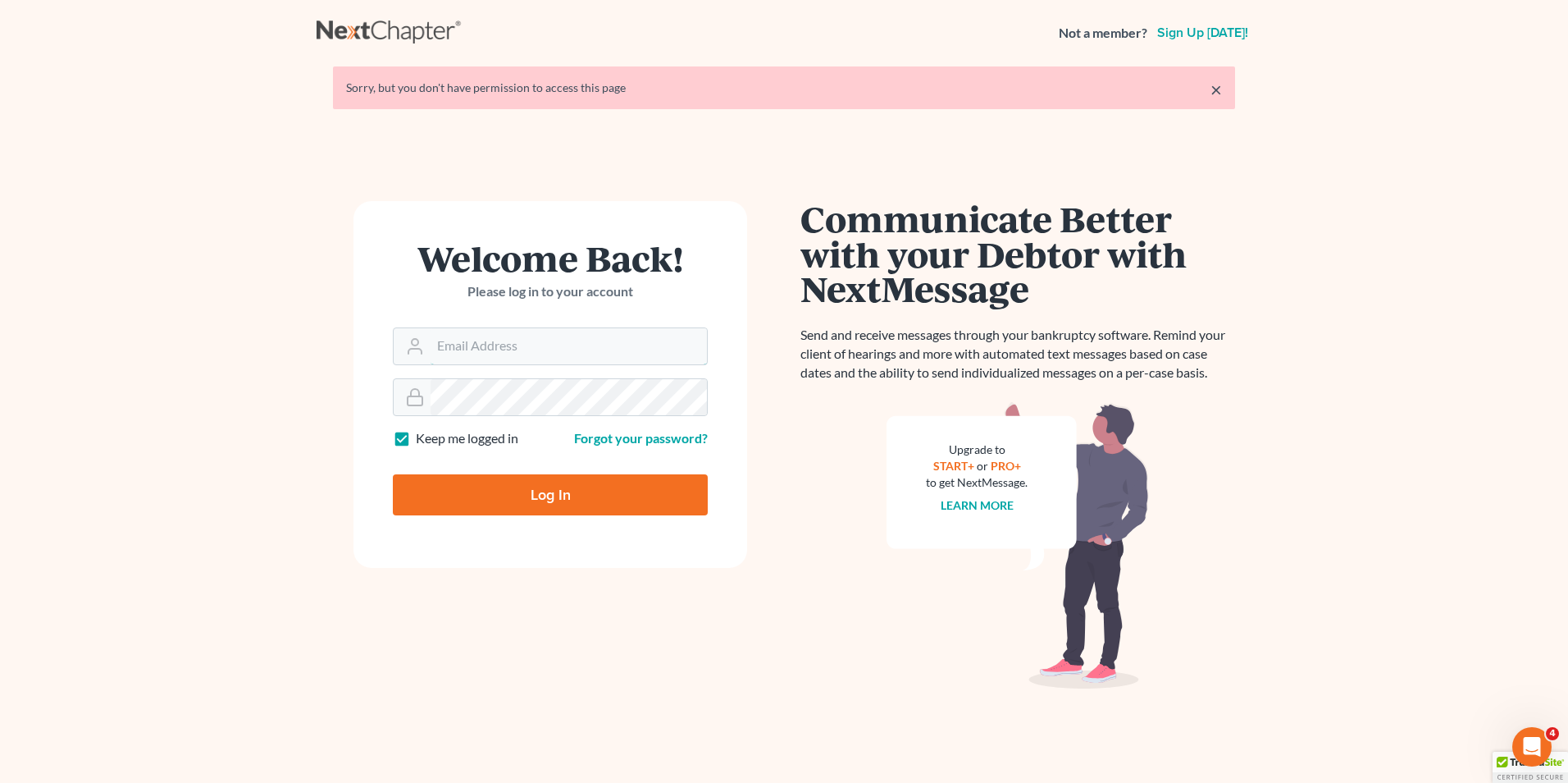
type input "mike@hurttlaw.com"
click at [527, 486] on input "Log In" at bounding box center [550, 494] width 315 height 41
type input "Thinking..."
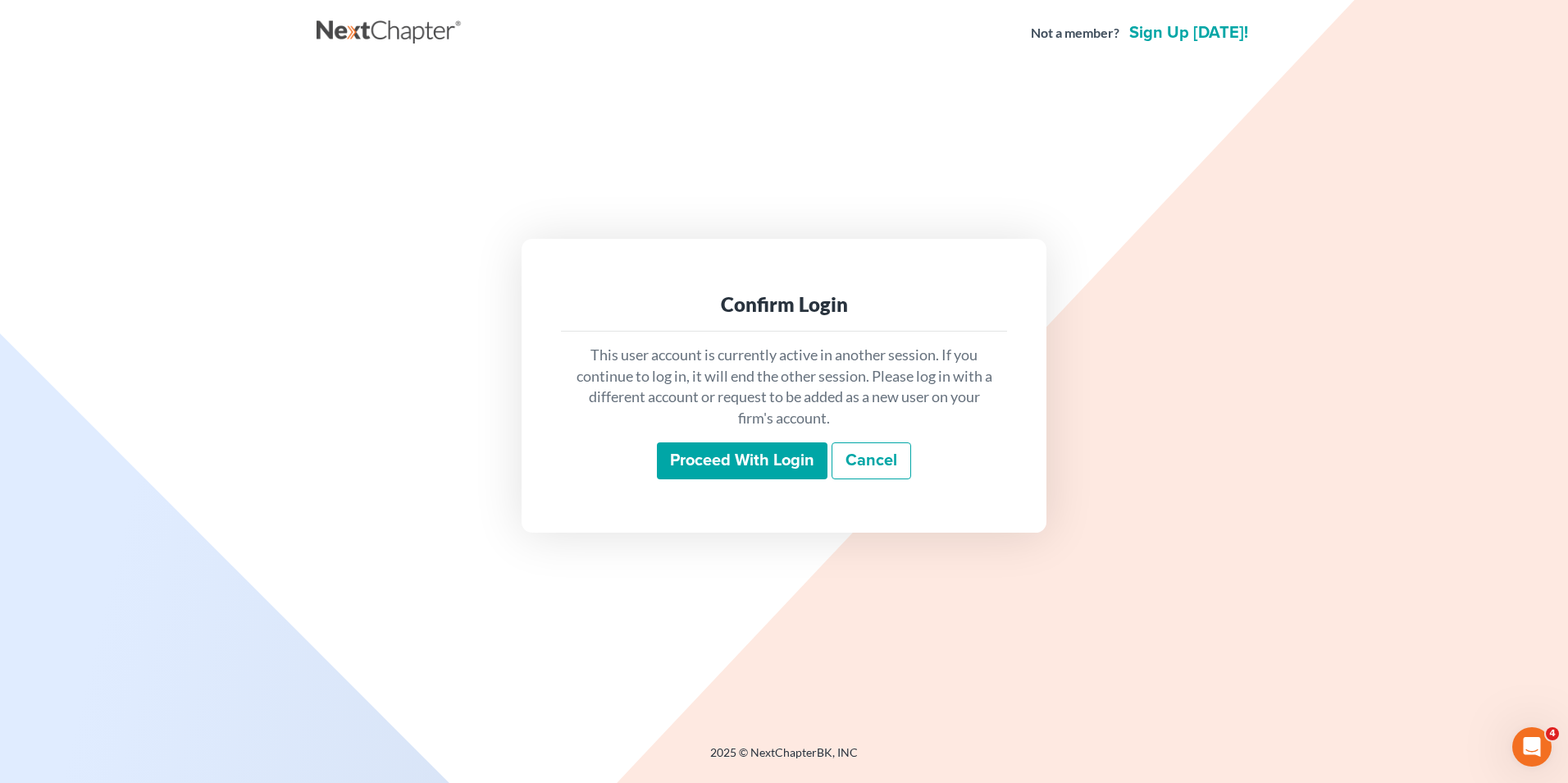
click at [719, 459] on input "Proceed with login" at bounding box center [742, 461] width 171 height 38
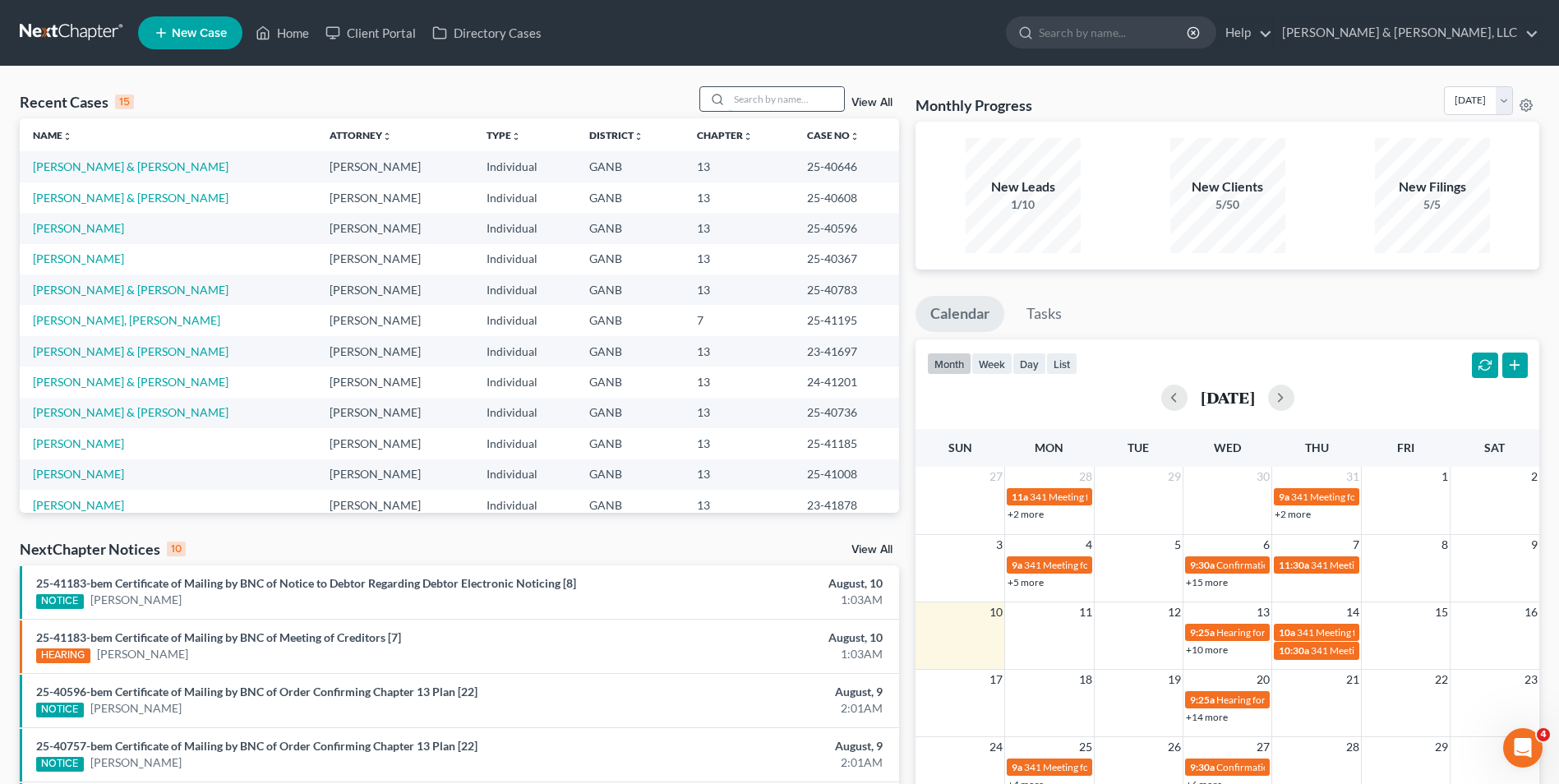
click at [756, 90] on input "search" at bounding box center [786, 98] width 115 height 23
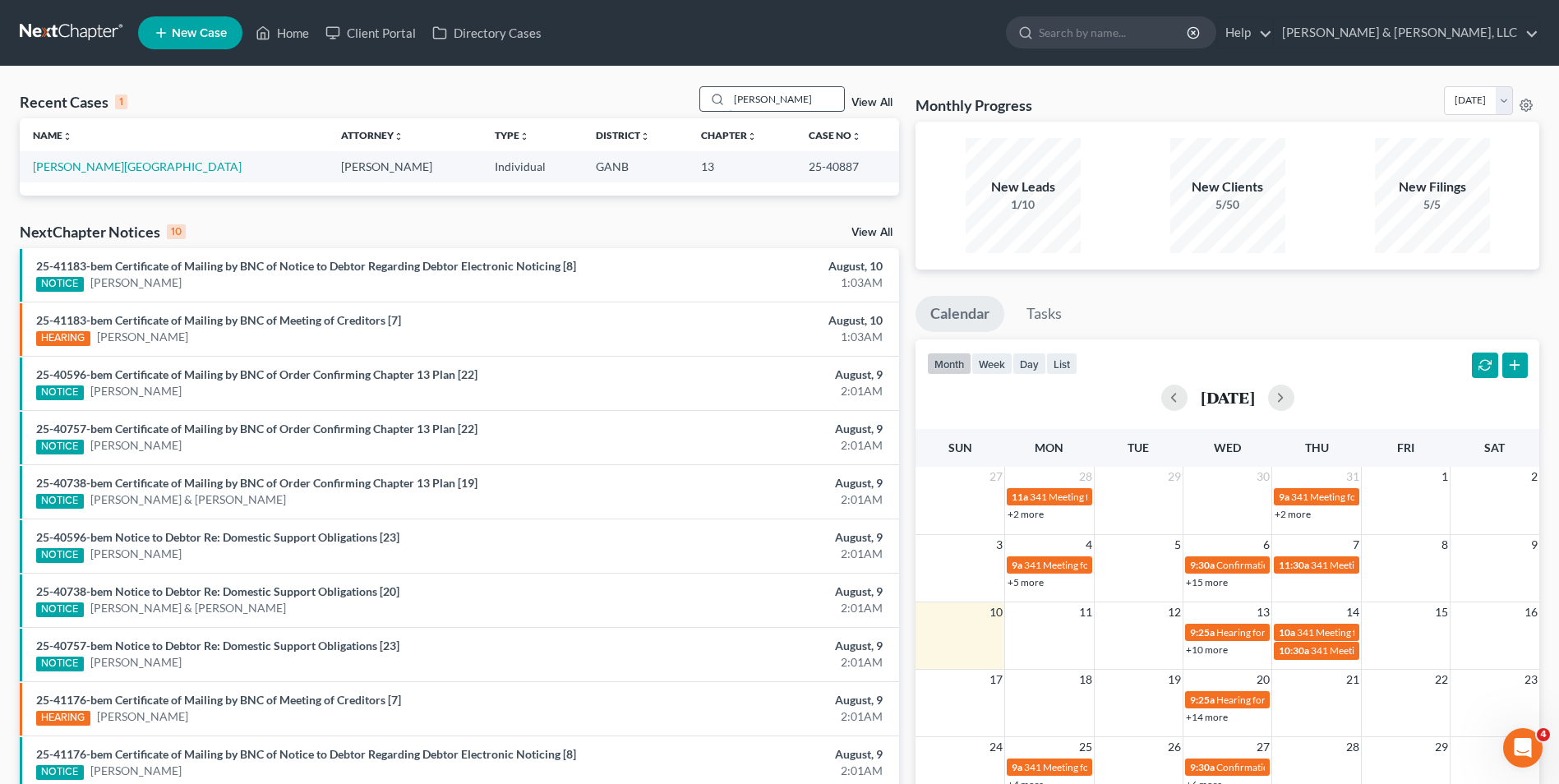
type input "[PERSON_NAME]"
click at [96, 167] on link "[PERSON_NAME][GEOGRAPHIC_DATA]" at bounding box center [137, 167] width 208 height 14
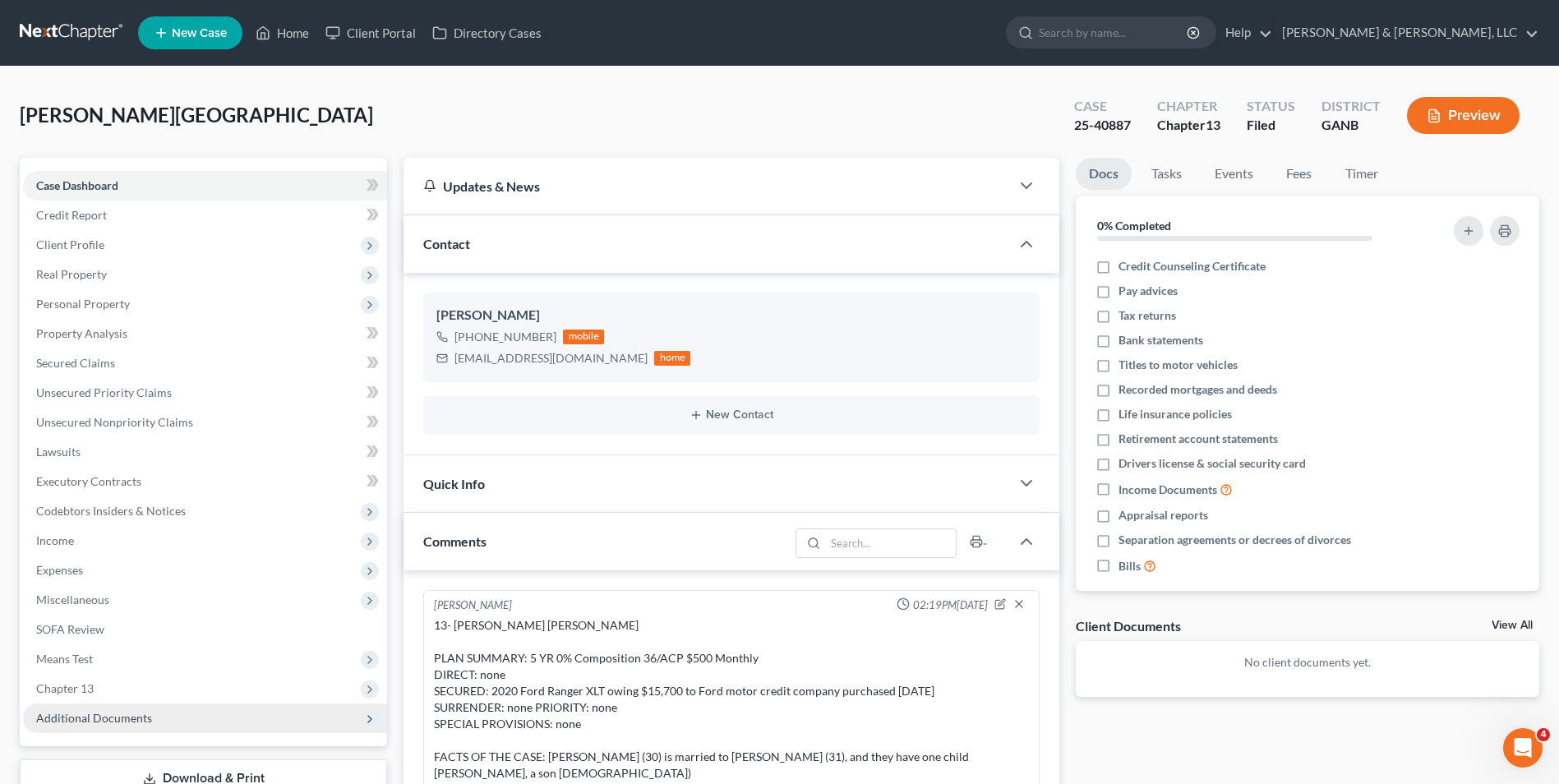
click at [139, 715] on span "Additional Documents" at bounding box center [94, 718] width 116 height 14
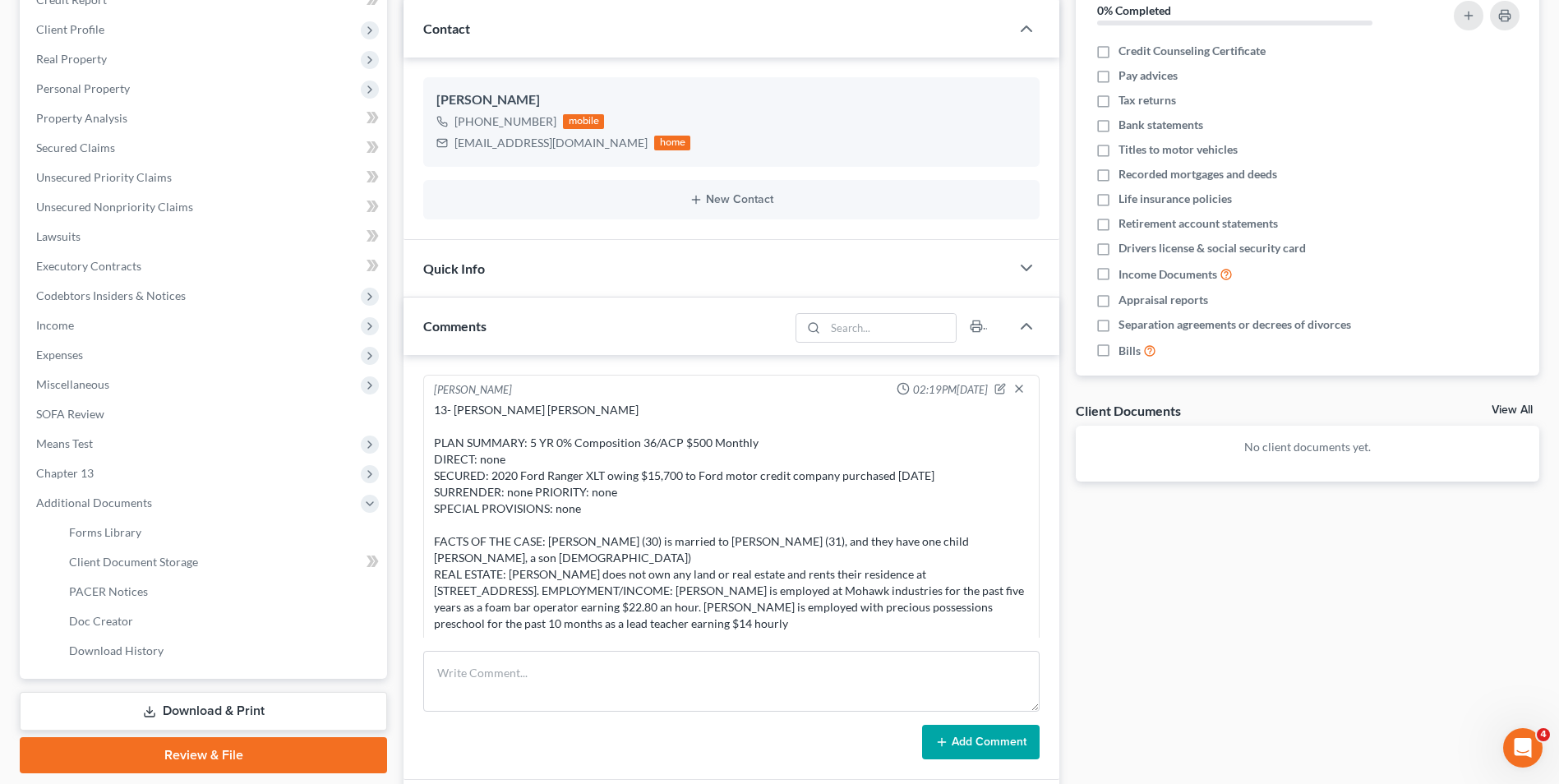
scroll to position [247, 0]
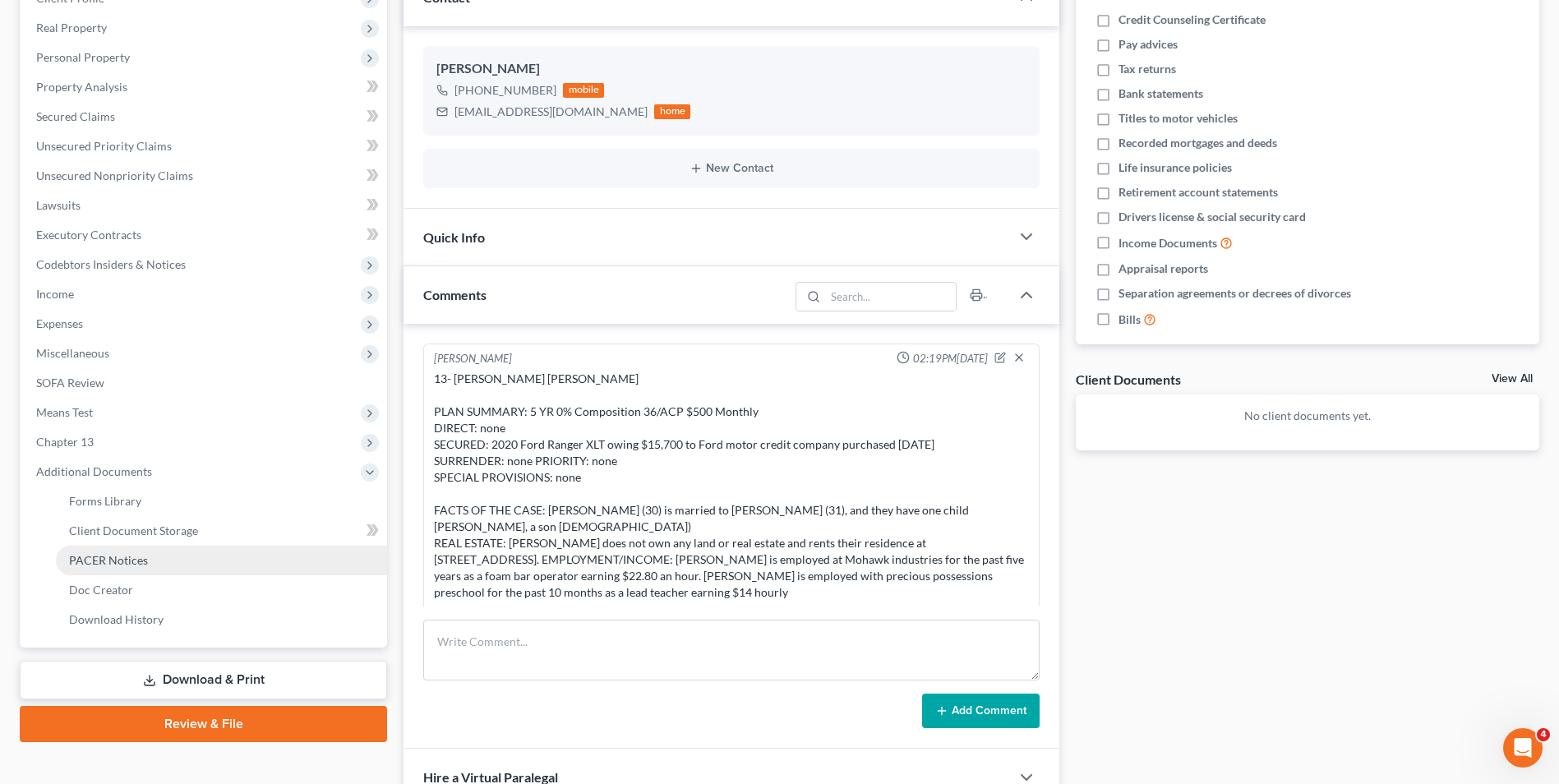
click at [131, 556] on span "PACER Notices" at bounding box center [108, 560] width 79 height 14
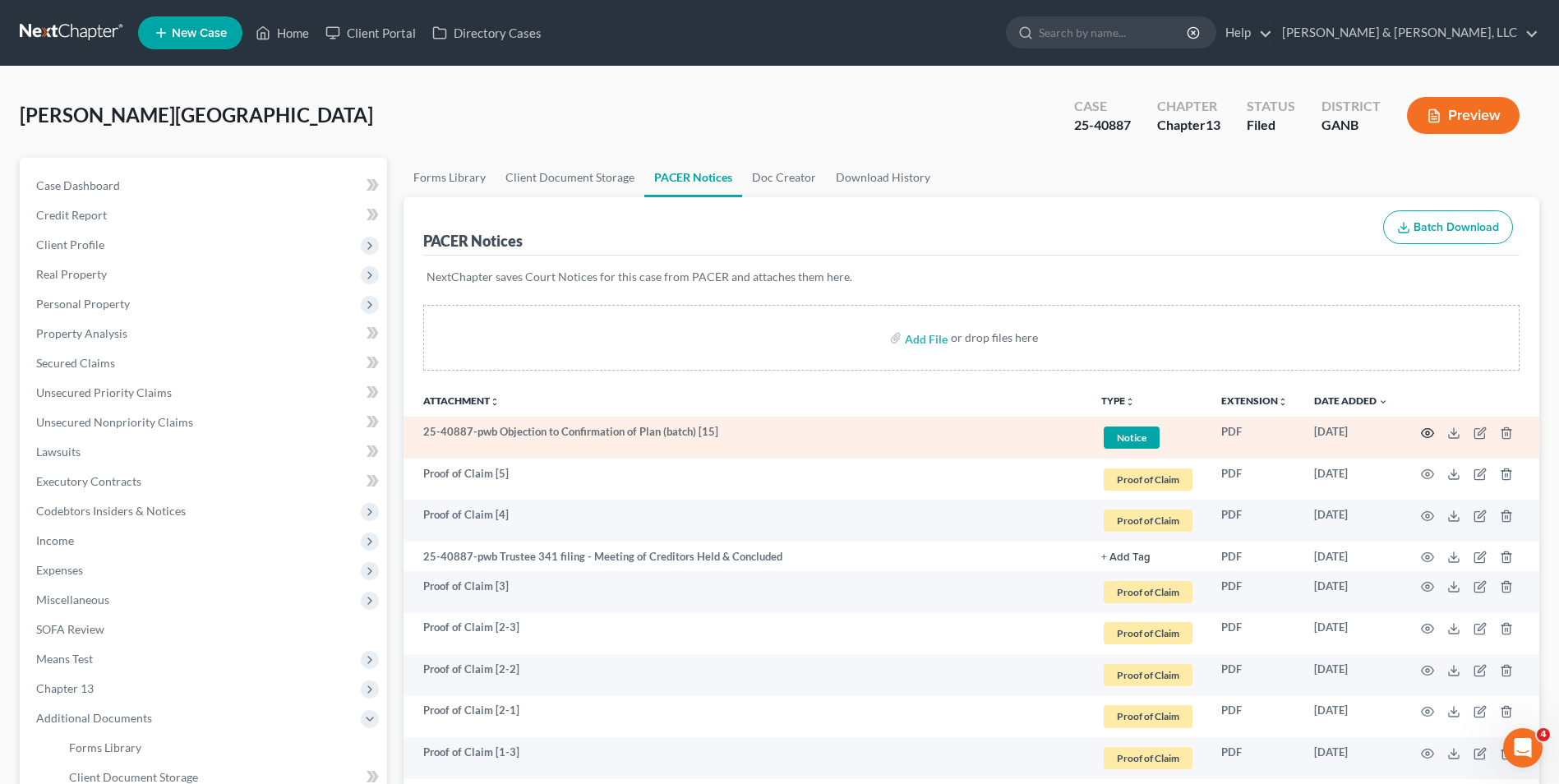
click at [1427, 429] on icon "button" at bounding box center [1428, 432] width 12 height 9
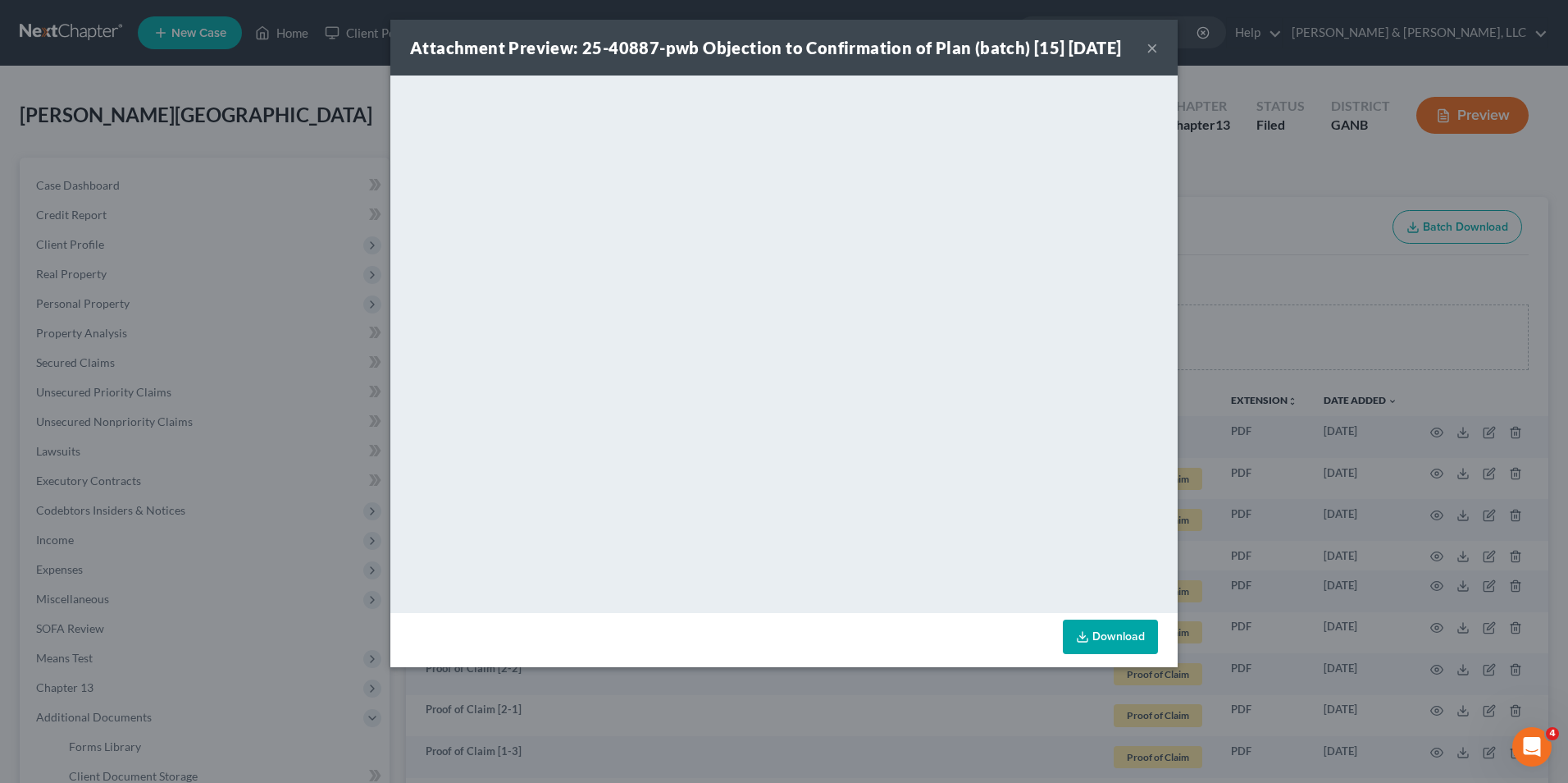
click at [1156, 57] on button "×" at bounding box center [1152, 48] width 11 height 20
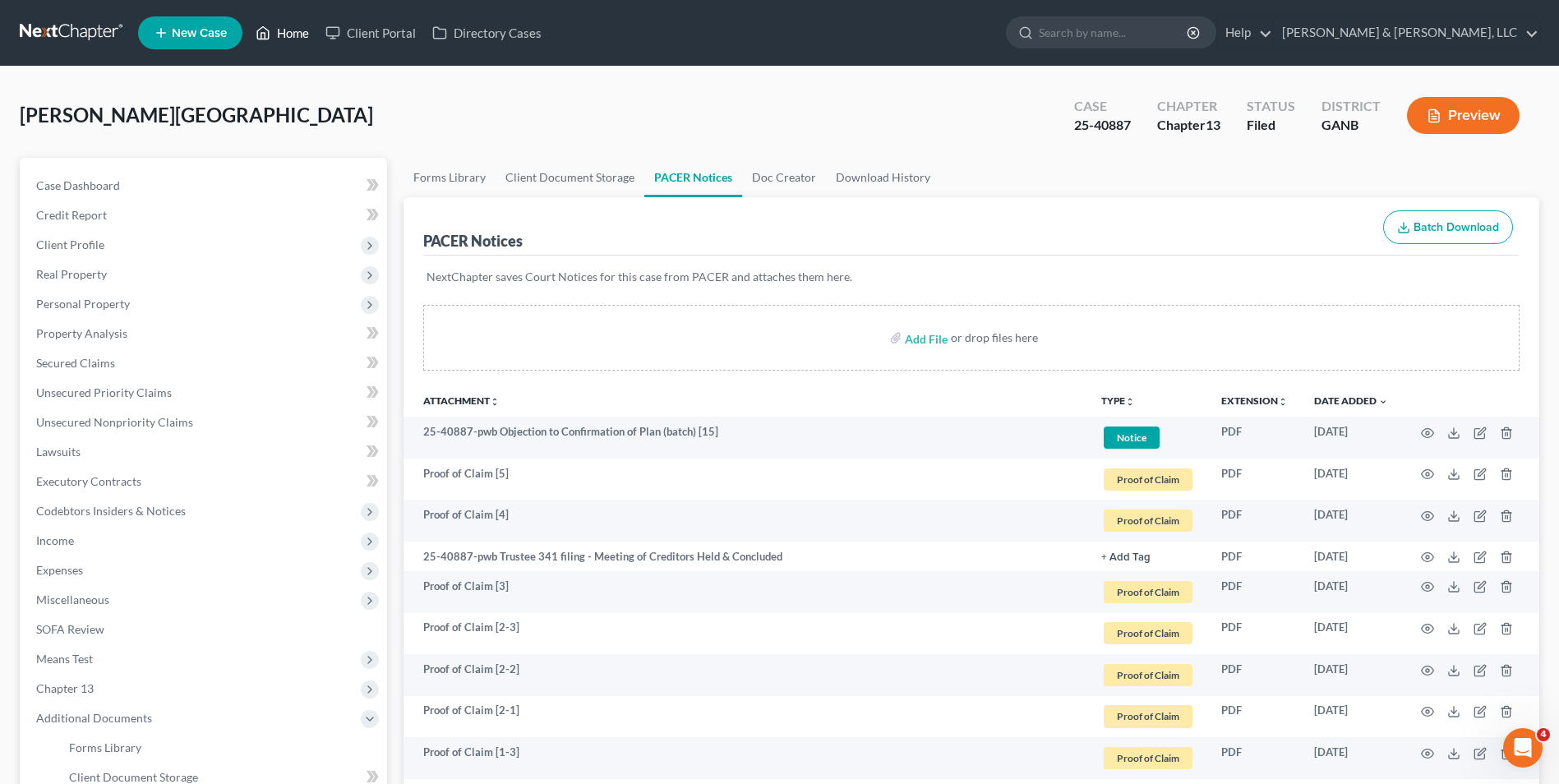
click at [294, 31] on link "Home" at bounding box center [282, 33] width 69 height 30
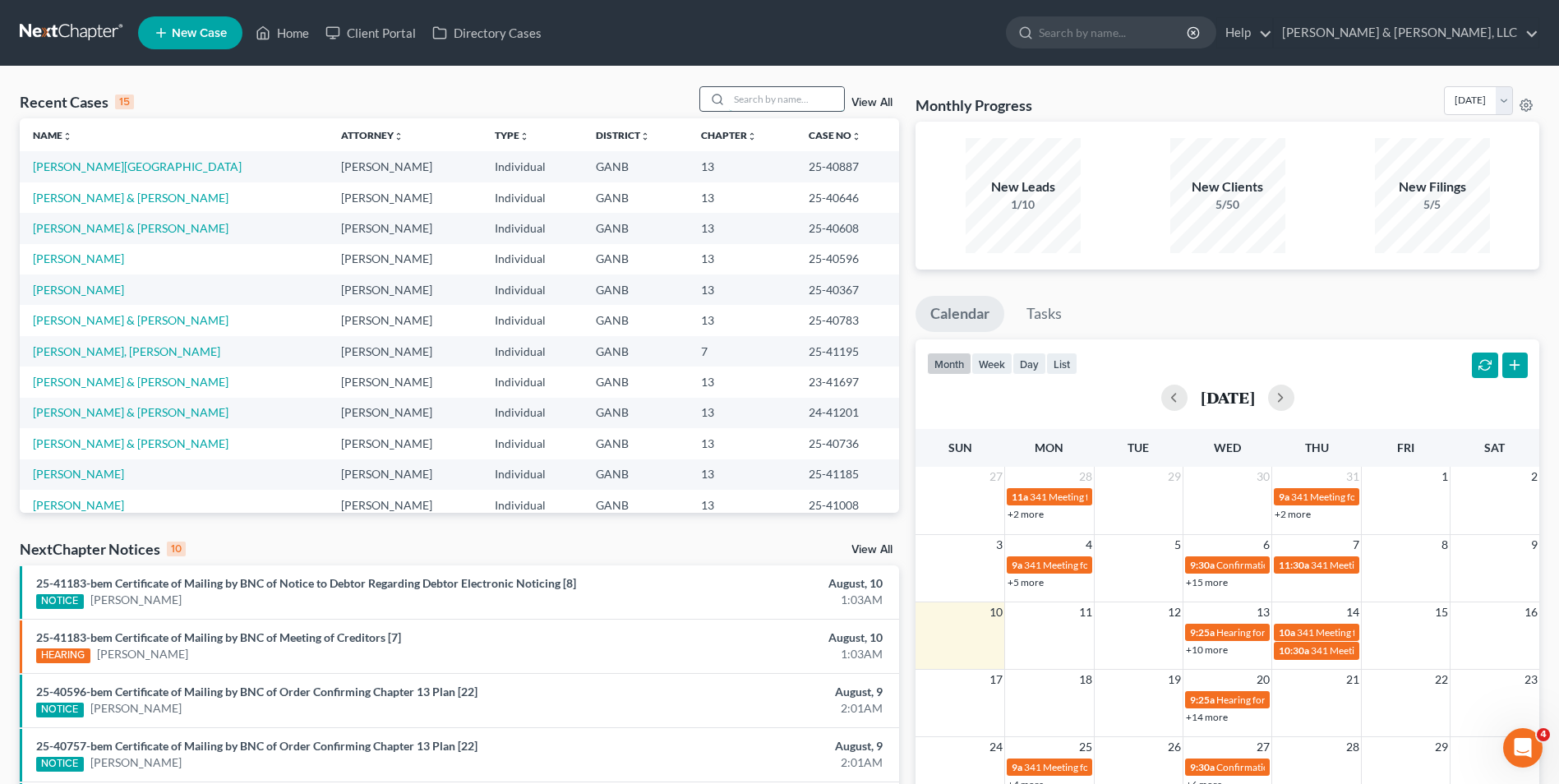
click at [766, 93] on input "search" at bounding box center [786, 98] width 115 height 23
type input "[PERSON_NAME]"
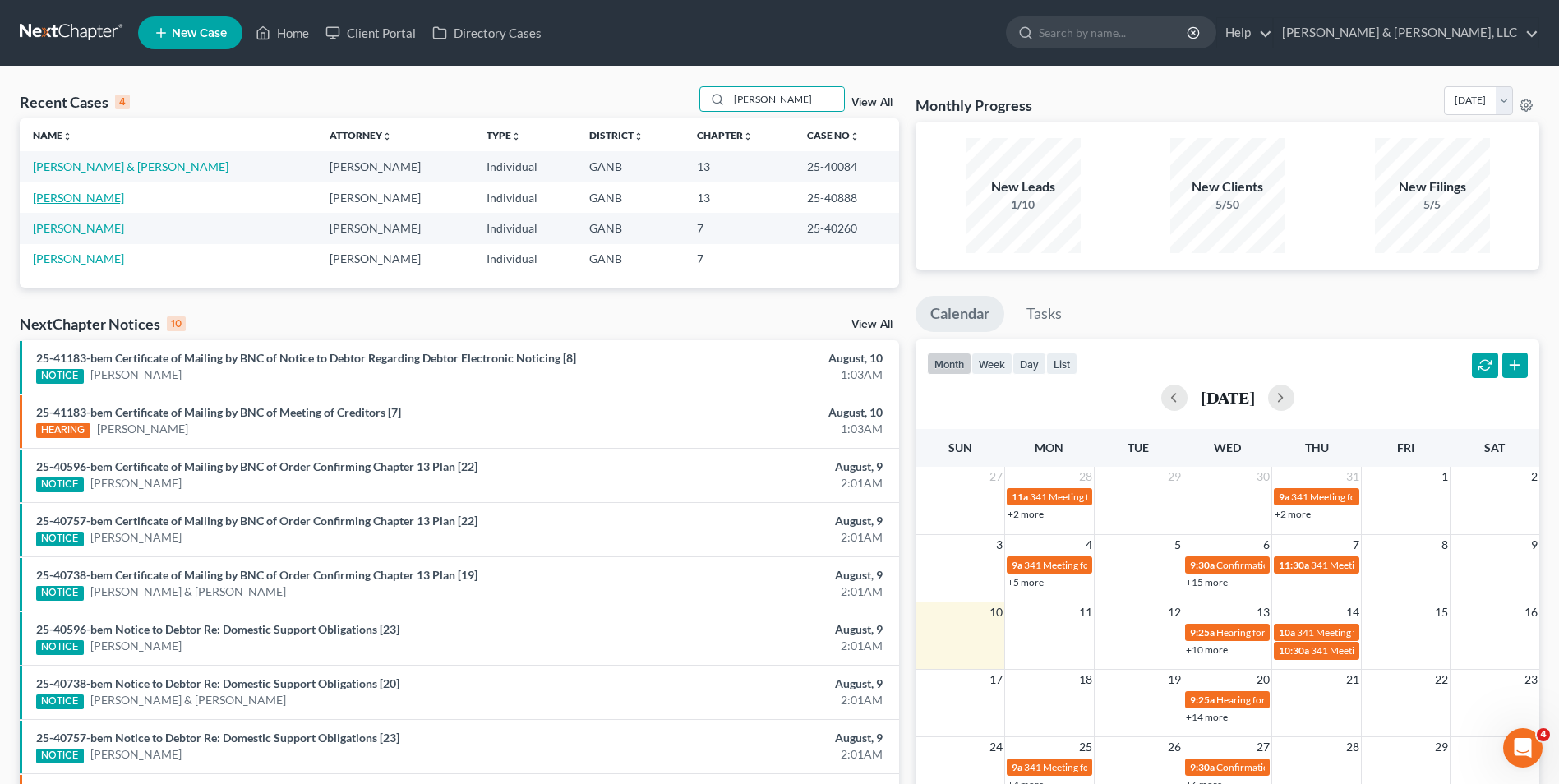
click at [97, 197] on link "[PERSON_NAME]" at bounding box center [78, 198] width 91 height 14
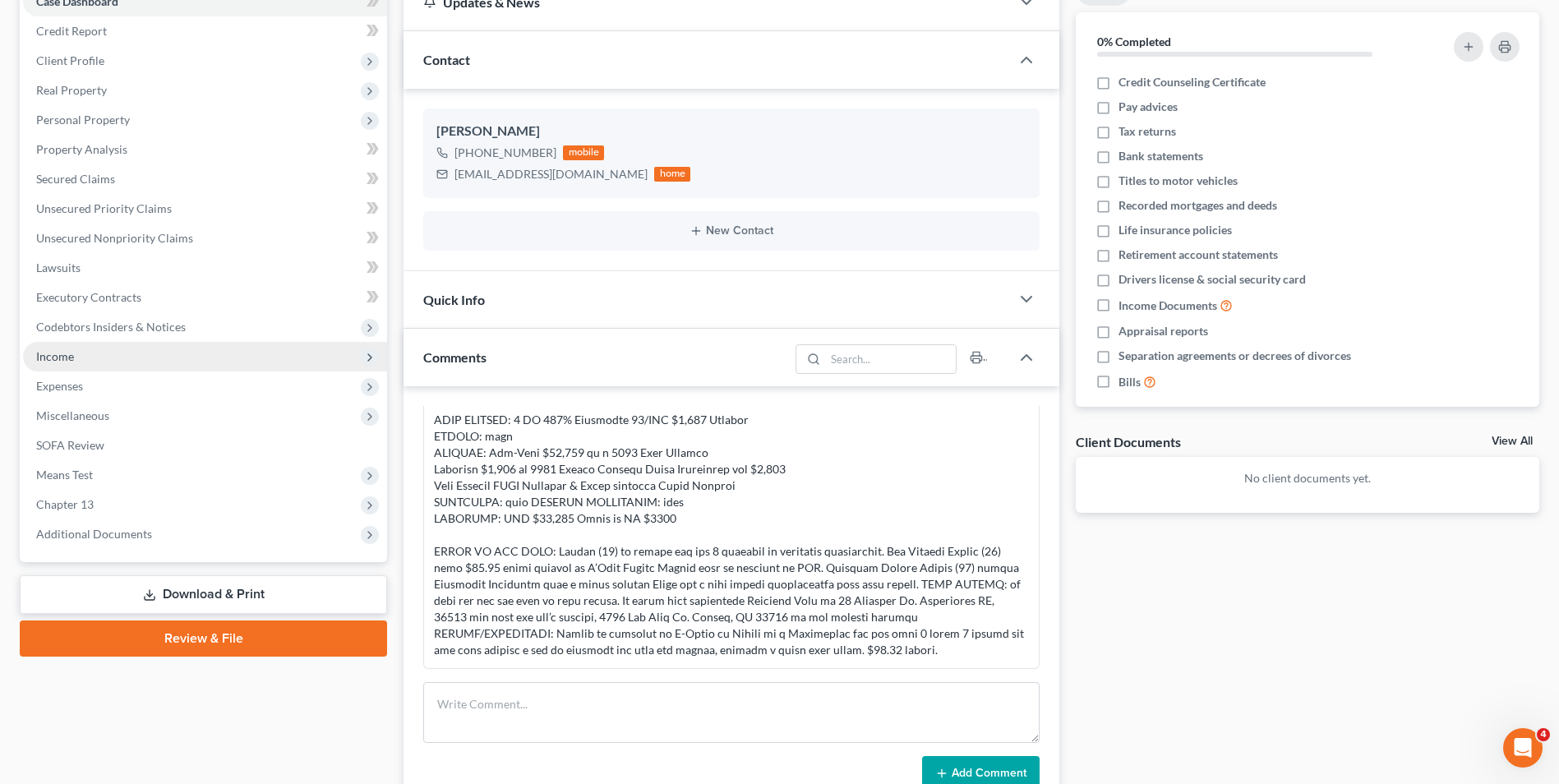
scroll to position [247, 0]
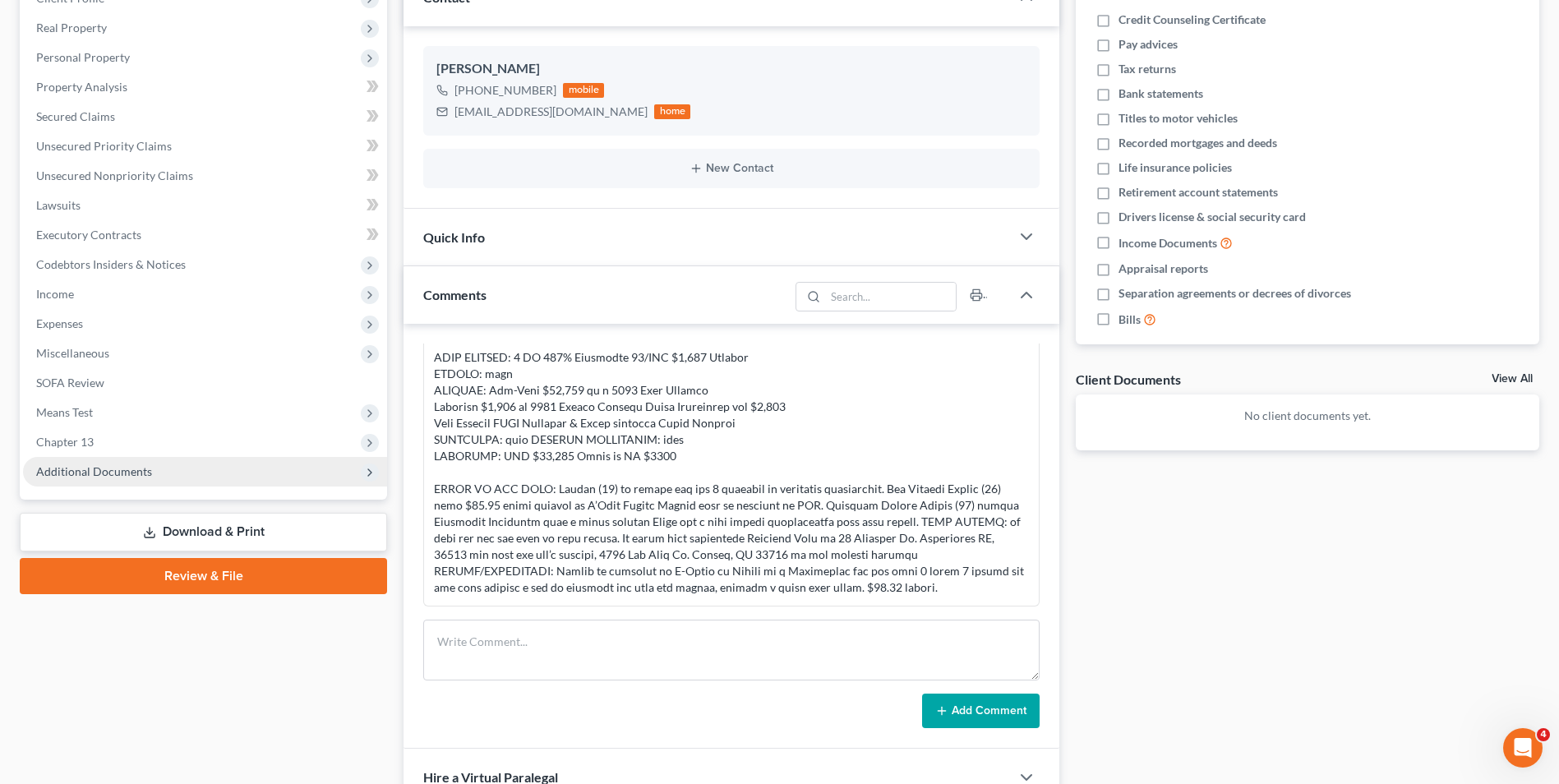
click at [107, 467] on span "Additional Documents" at bounding box center [94, 471] width 116 height 14
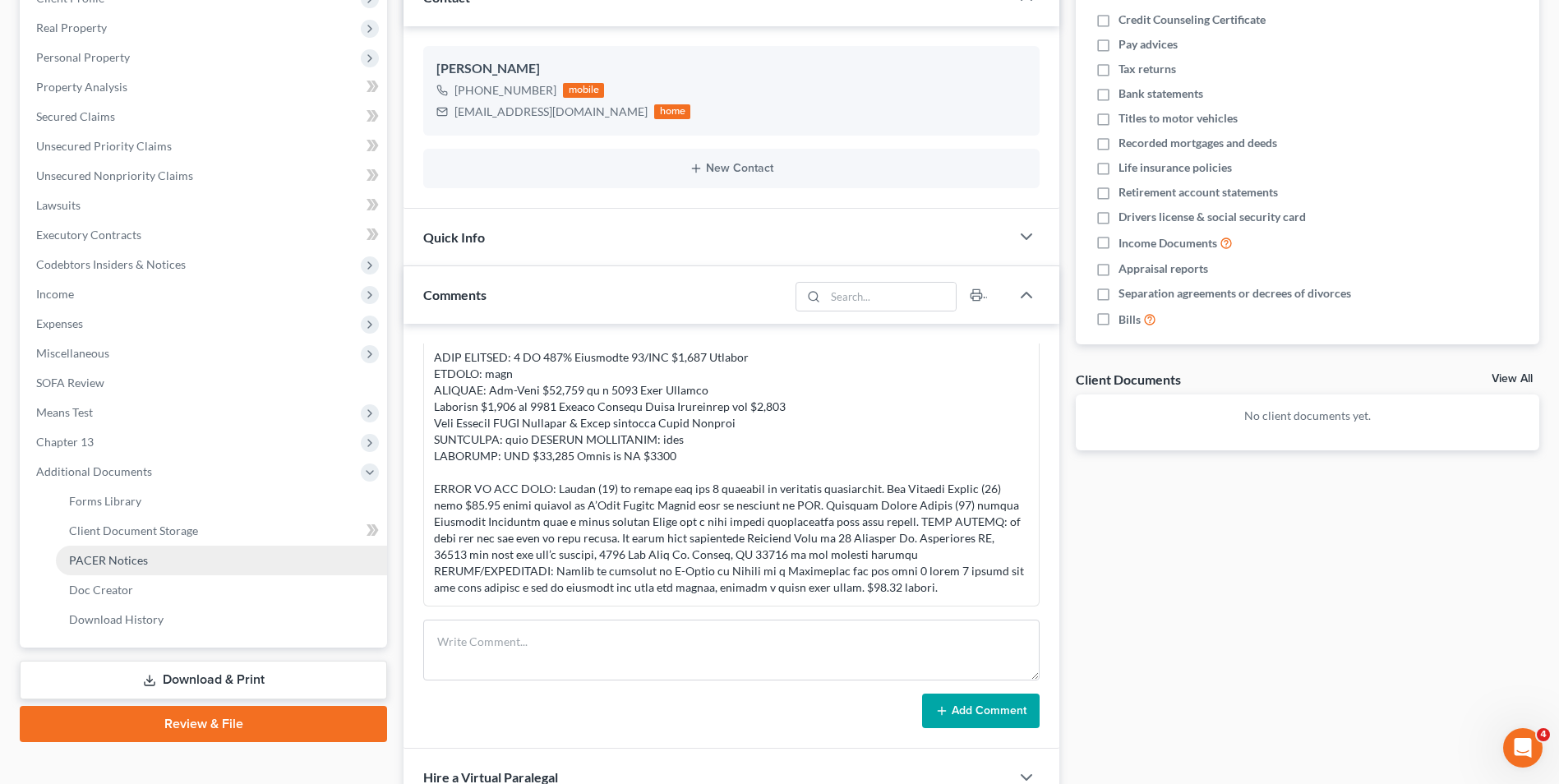
click at [98, 560] on span "PACER Notices" at bounding box center [108, 560] width 79 height 14
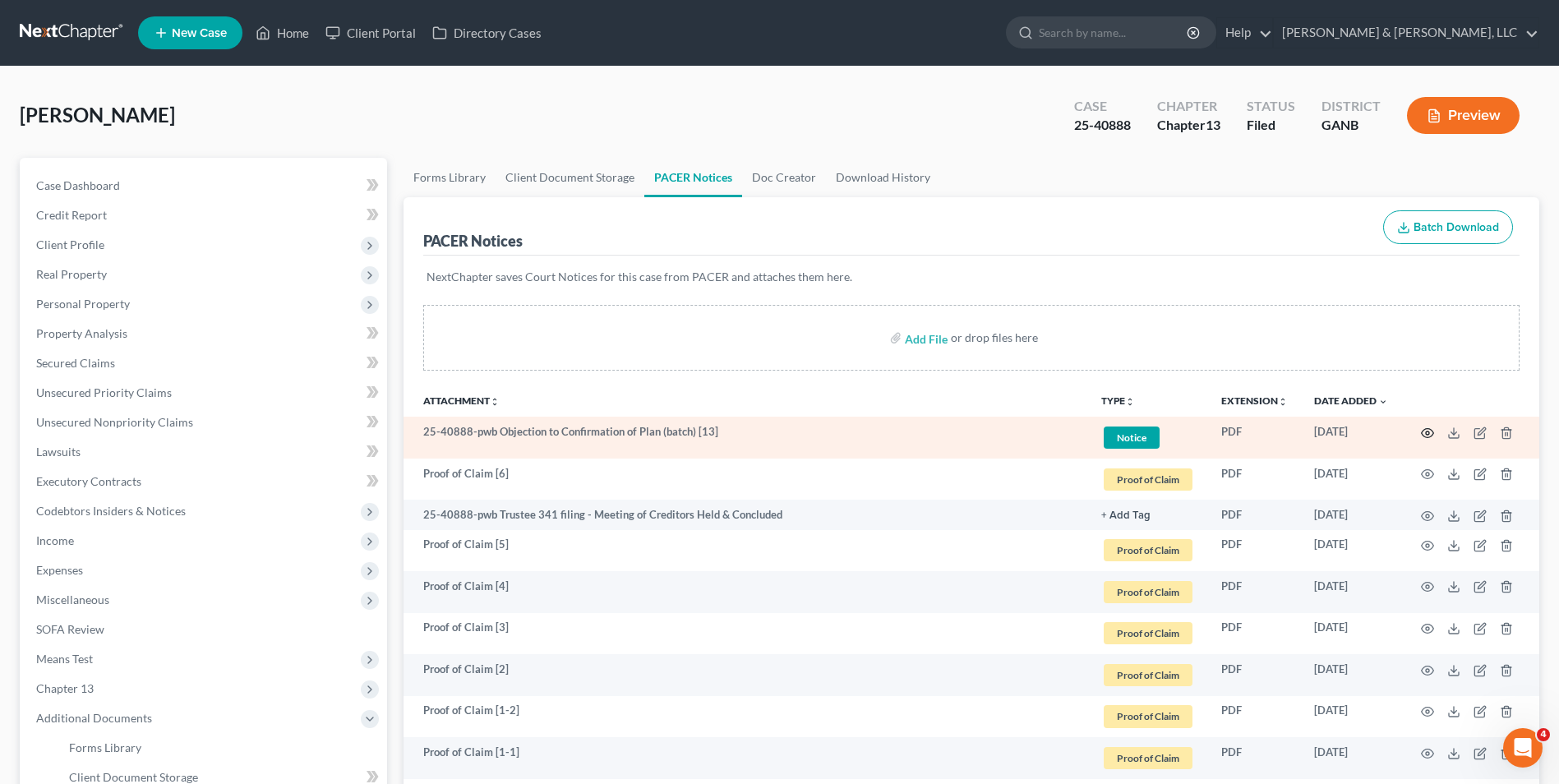
click at [1425, 428] on icon "button" at bounding box center [1427, 432] width 13 height 13
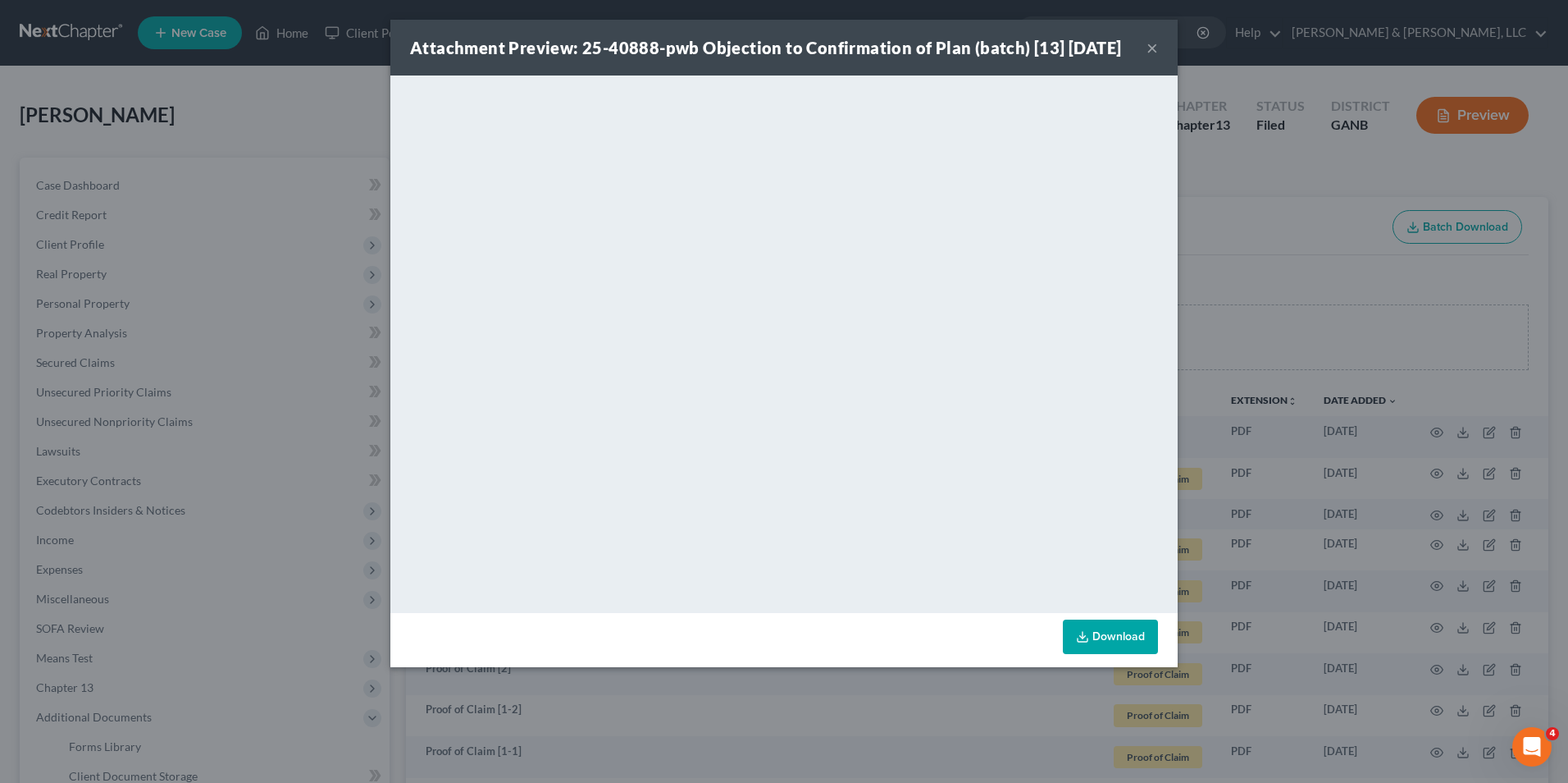
click at [1148, 55] on button "×" at bounding box center [1152, 48] width 11 height 20
